Goal: Obtain resource: Download file/media

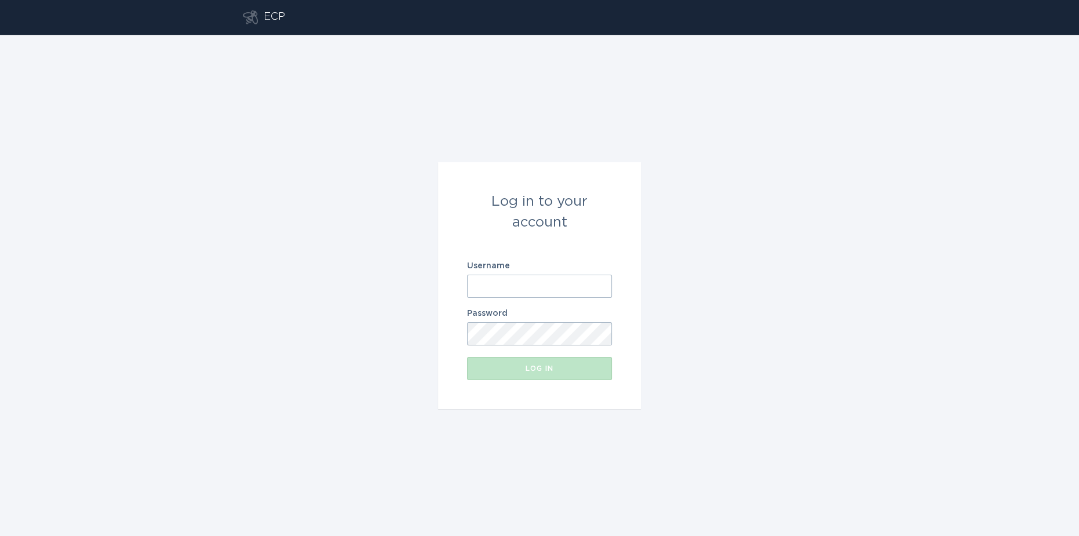
type input "[EMAIL_ADDRESS][DOMAIN_NAME]"
click at [544, 369] on div "Log in" at bounding box center [539, 368] width 133 height 7
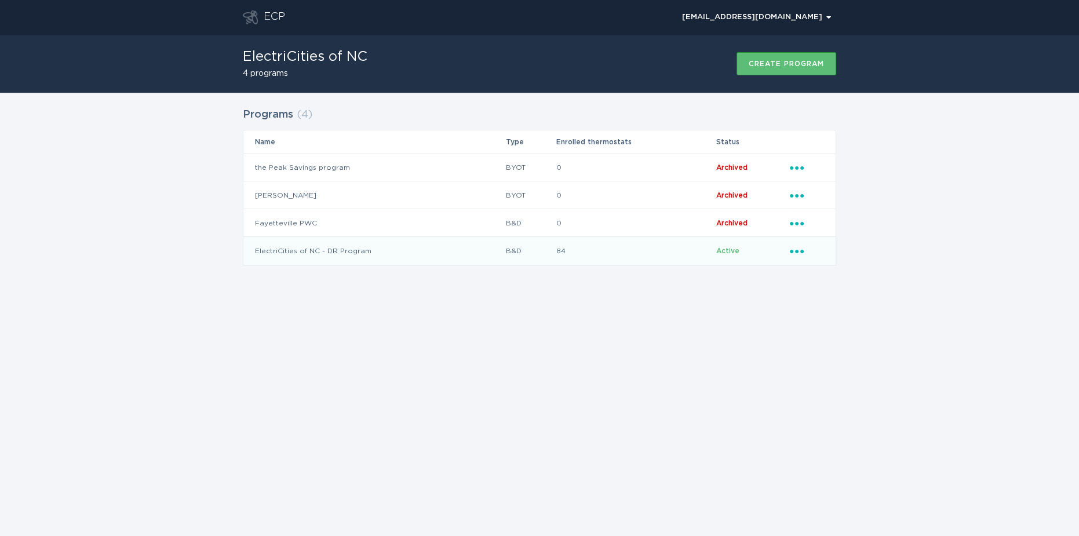
click at [337, 249] on td "ElectriCities of NC - DR Program" at bounding box center [373, 251] width 261 height 28
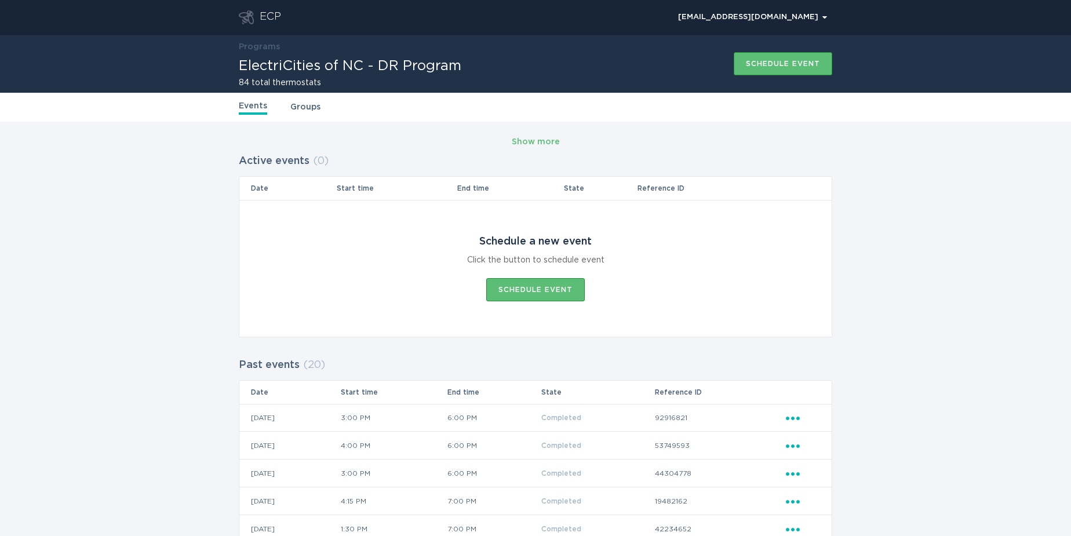
click at [311, 108] on link "Groups" at bounding box center [305, 107] width 30 height 13
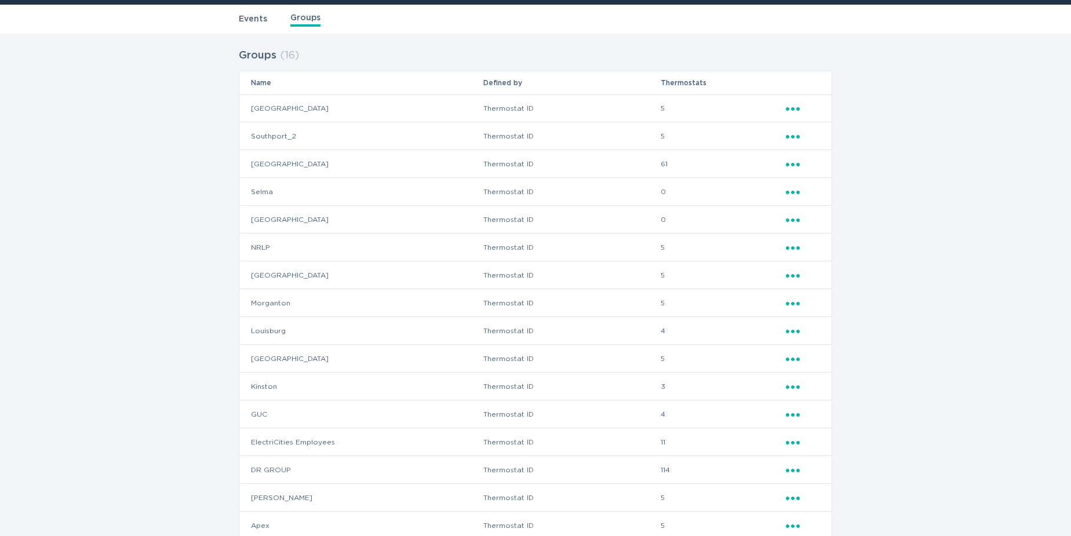
scroll to position [105, 0]
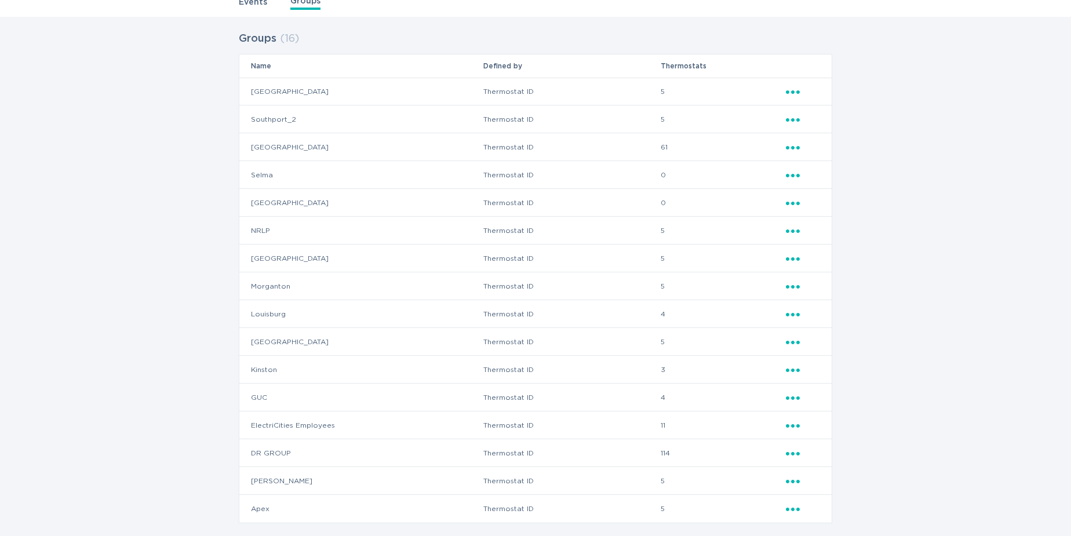
click at [786, 310] on icon "Ellipsis" at bounding box center [794, 313] width 16 height 10
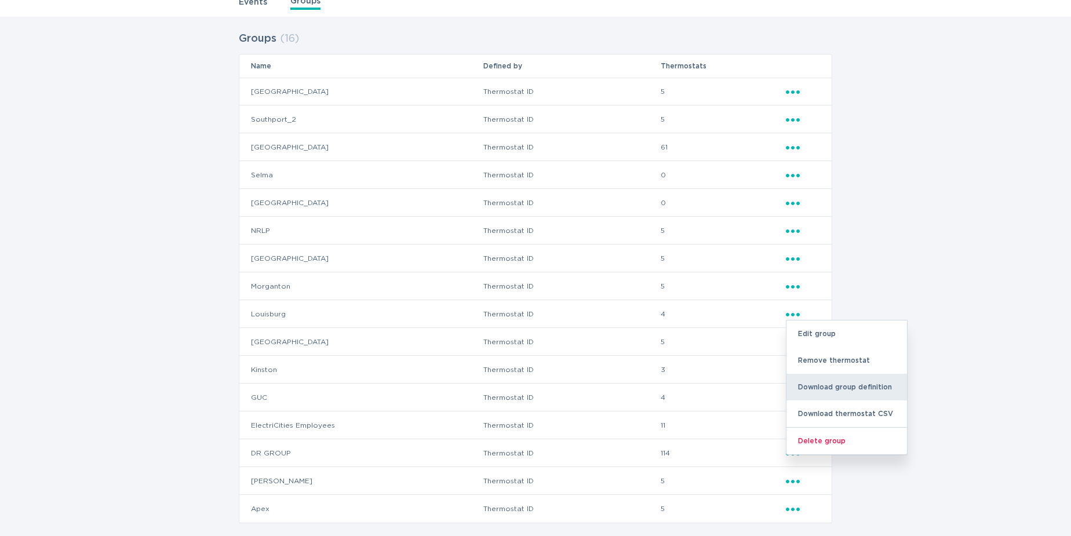
click at [829, 388] on div "Download group definition" at bounding box center [847, 387] width 121 height 27
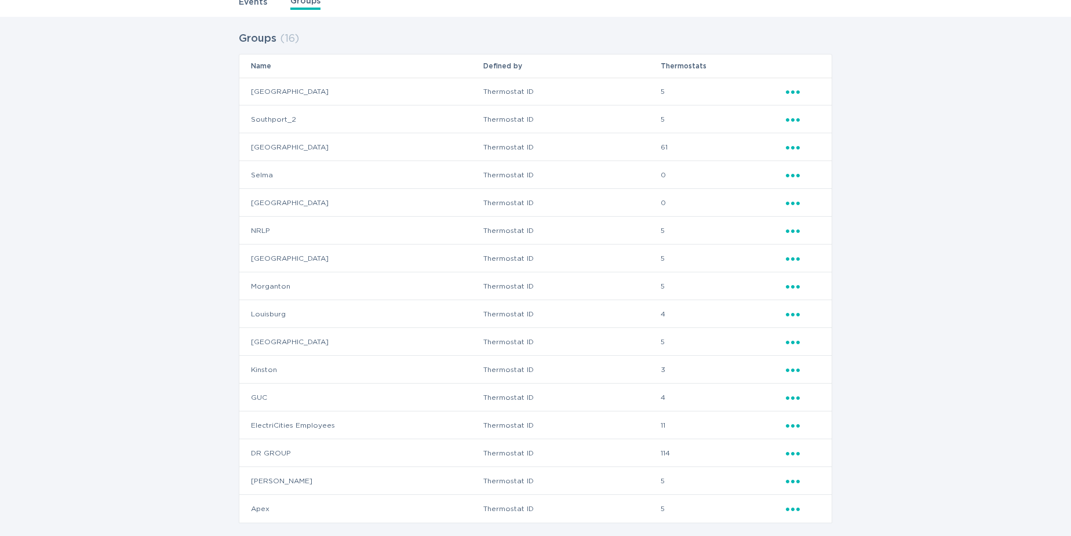
click at [839, 13] on div "Events Groups" at bounding box center [535, 2] width 1071 height 29
click at [798, 312] on icon "Ellipsis" at bounding box center [794, 313] width 16 height 10
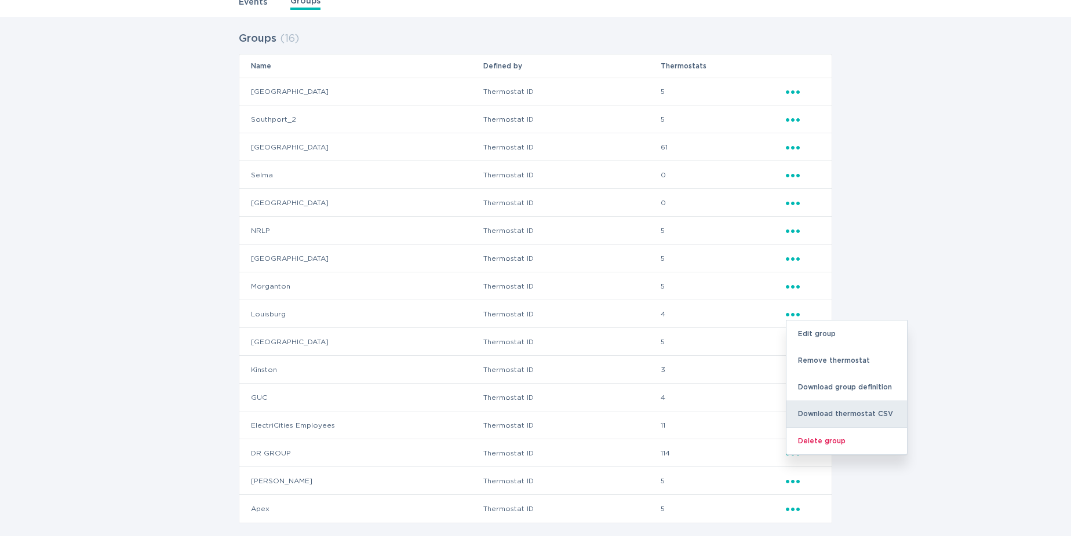
click at [836, 415] on div "Download thermostat CSV" at bounding box center [847, 414] width 121 height 27
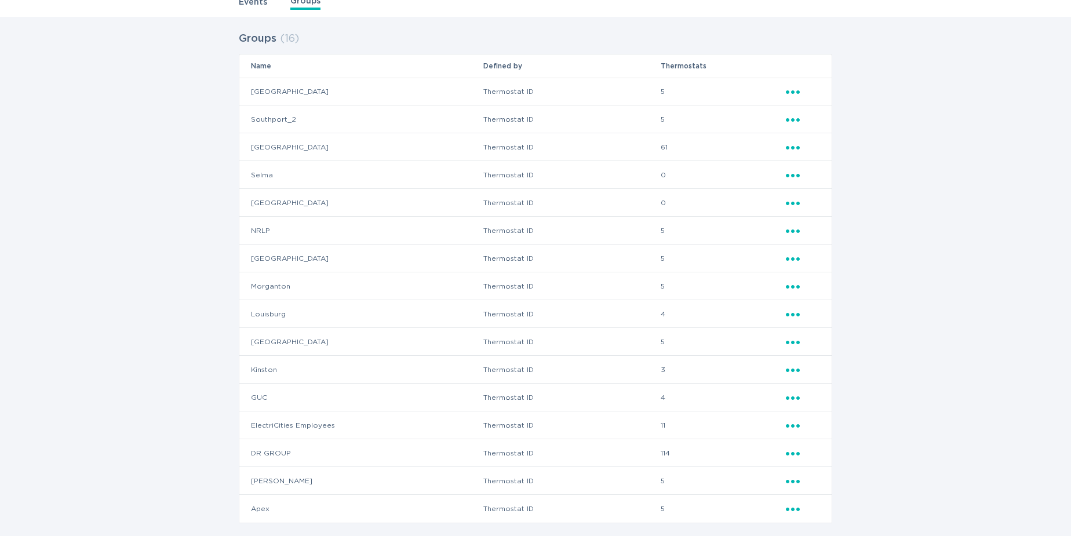
click at [794, 312] on icon "Ellipsis" at bounding box center [794, 313] width 16 height 10
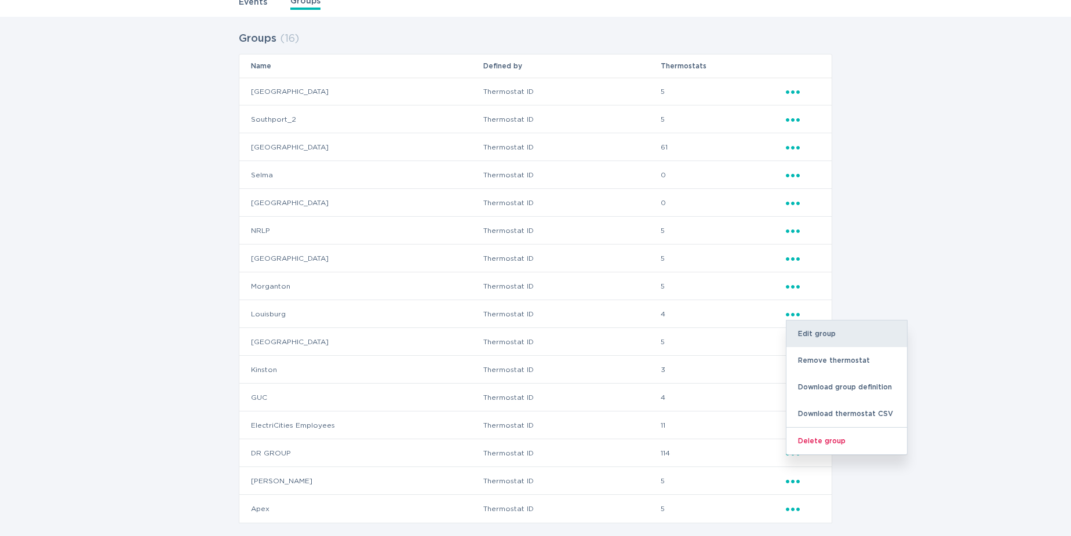
click at [826, 328] on div "Edit group" at bounding box center [847, 334] width 121 height 27
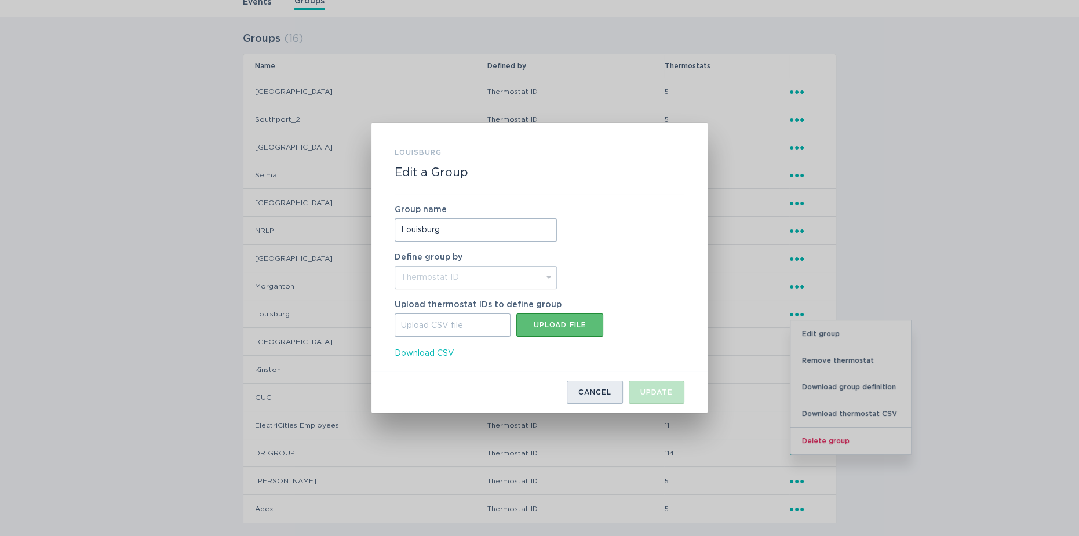
click at [593, 398] on button "Cancel" at bounding box center [595, 392] width 56 height 23
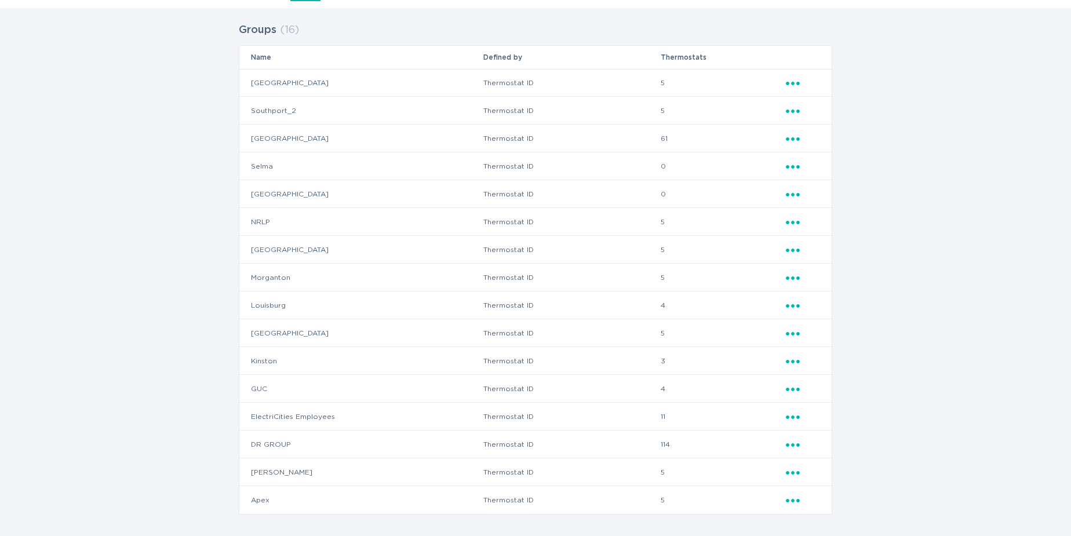
scroll to position [121, 0]
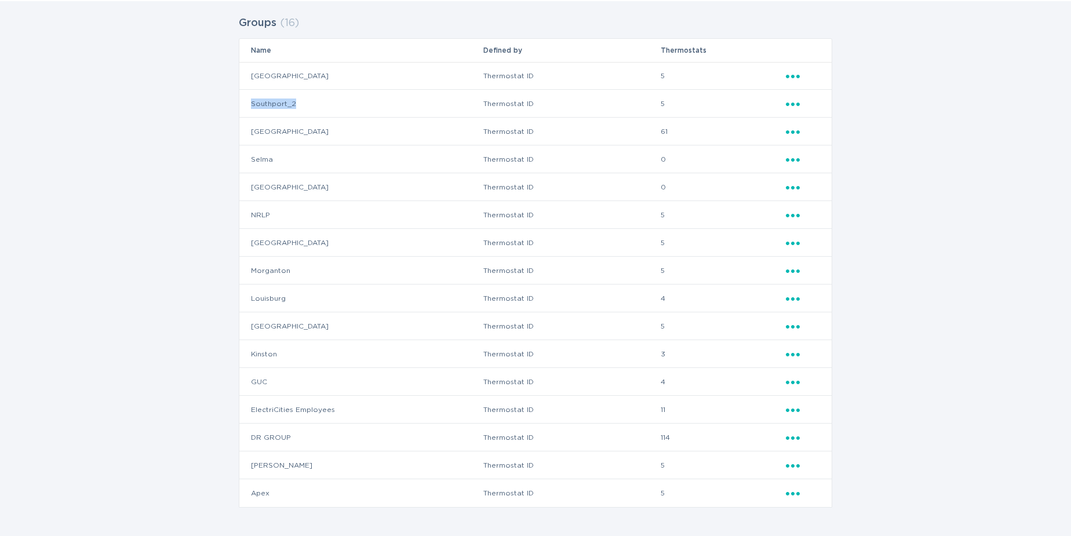
drag, startPoint x: 251, startPoint y: 102, endPoint x: 304, endPoint y: 101, distance: 52.8
click at [304, 101] on td "Southport_2" at bounding box center [360, 104] width 243 height 28
drag, startPoint x: 274, startPoint y: 129, endPoint x: 301, endPoint y: 129, distance: 26.7
click at [301, 129] on td "[GEOGRAPHIC_DATA]" at bounding box center [360, 132] width 243 height 28
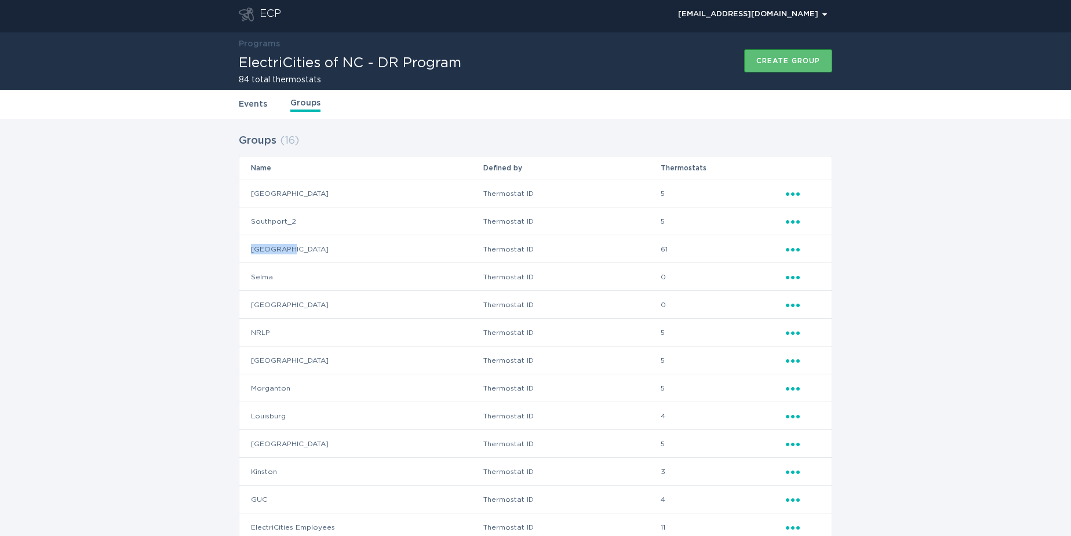
scroll to position [0, 0]
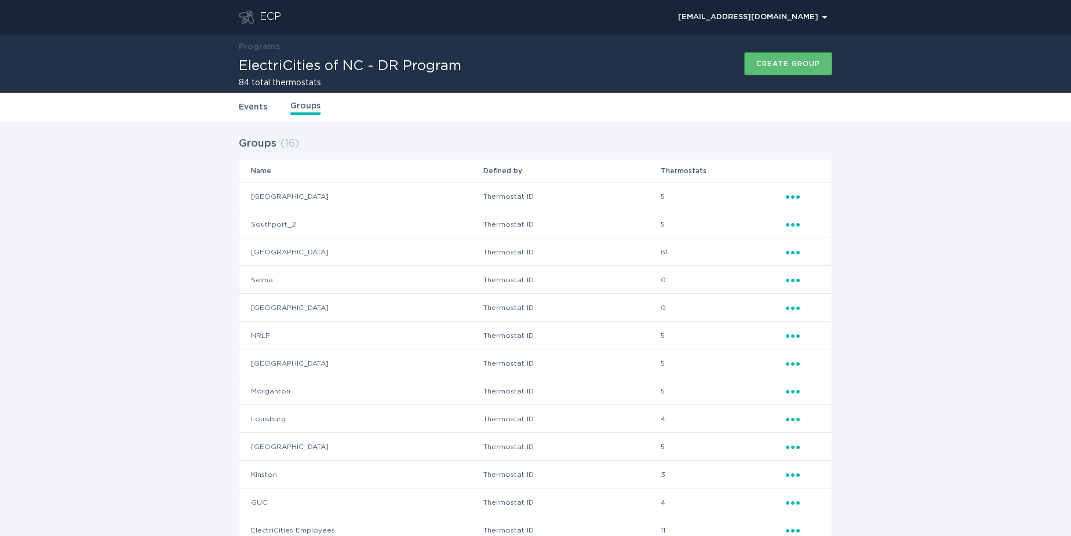
click at [276, 17] on div "ECP" at bounding box center [270, 17] width 21 height 14
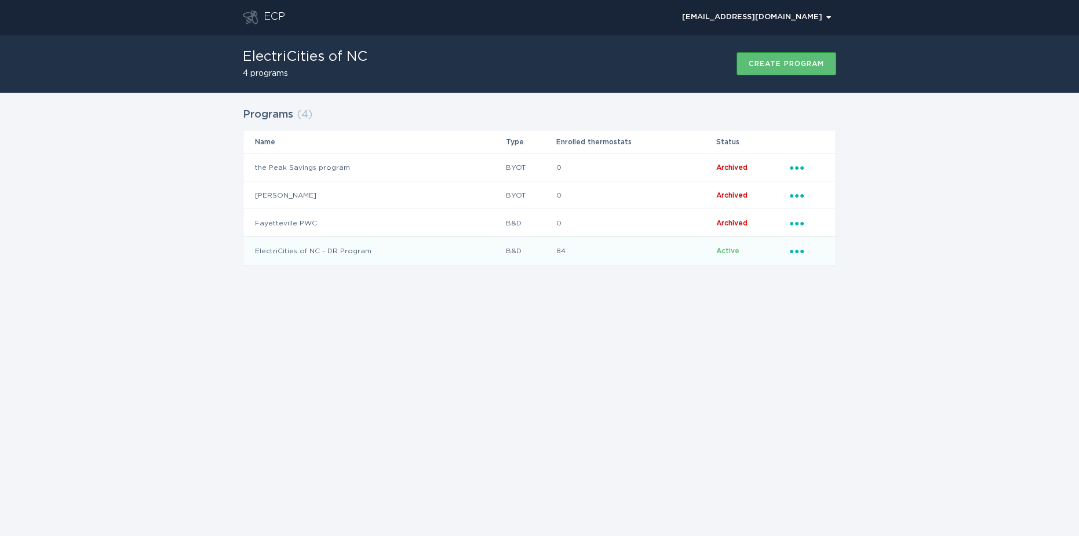
click at [276, 251] on td "ElectriCities of NC - DR Program" at bounding box center [373, 251] width 261 height 28
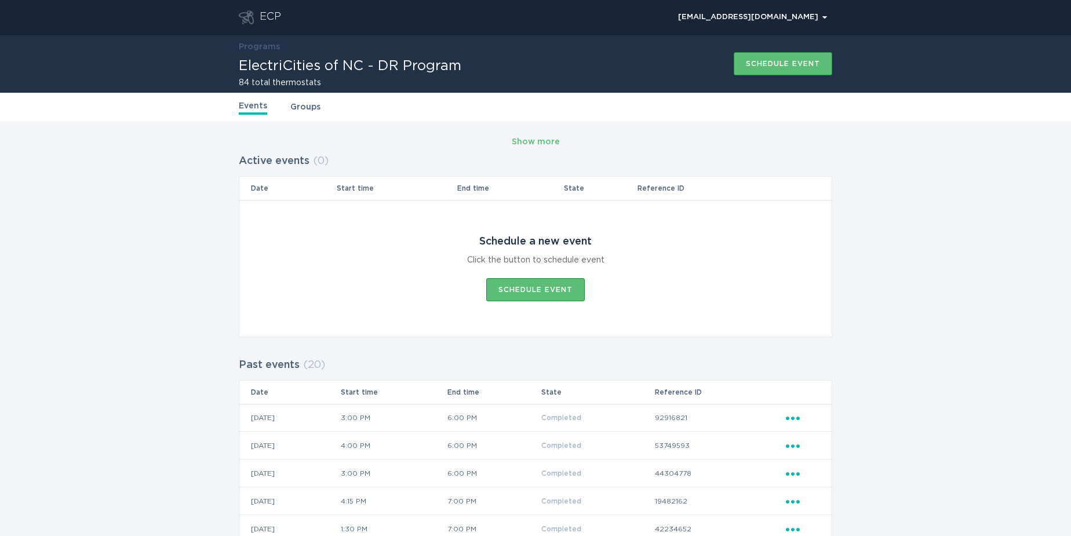
click at [289, 97] on div "Events Groups" at bounding box center [536, 107] width 594 height 29
click at [300, 111] on link "Groups" at bounding box center [305, 107] width 30 height 13
